Goal: Find specific page/section: Find specific page/section

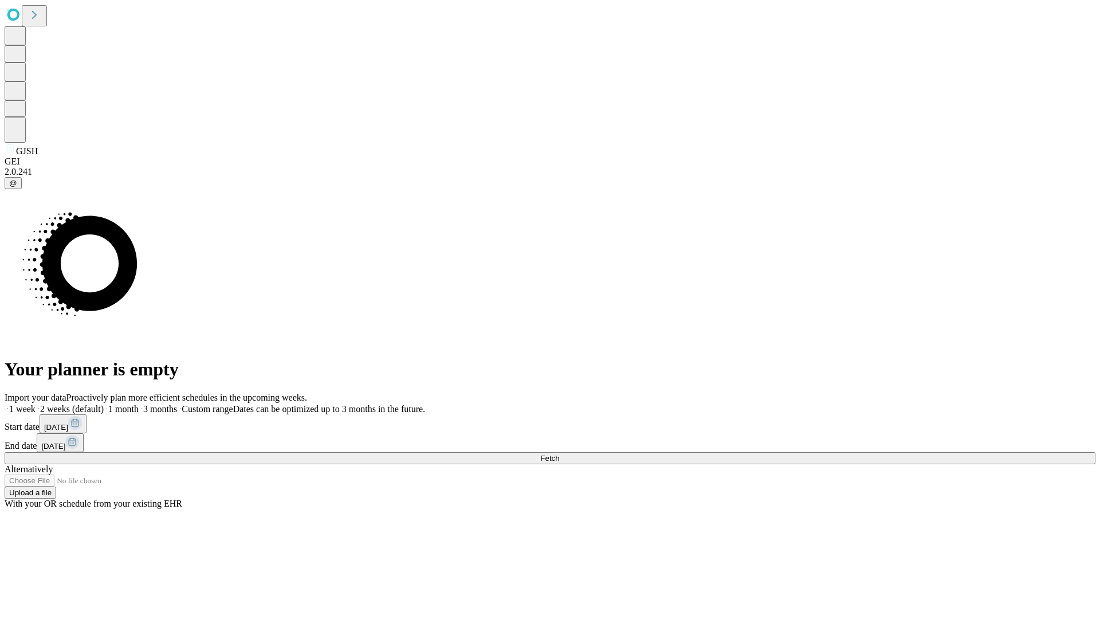
click at [559, 454] on span "Fetch" at bounding box center [549, 458] width 19 height 9
